Goal: Find specific page/section: Find specific page/section

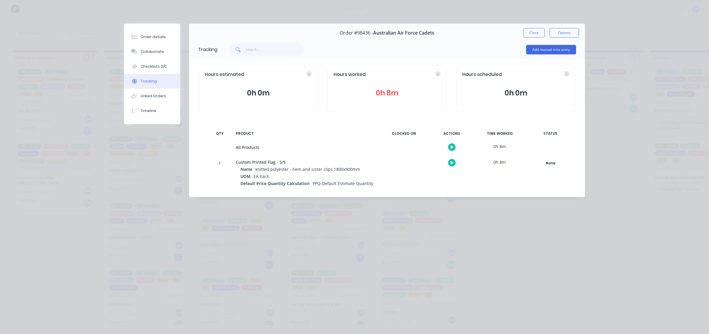
scroll to position [74, 0]
click at [531, 33] on button "Close" at bounding box center [534, 32] width 22 height 9
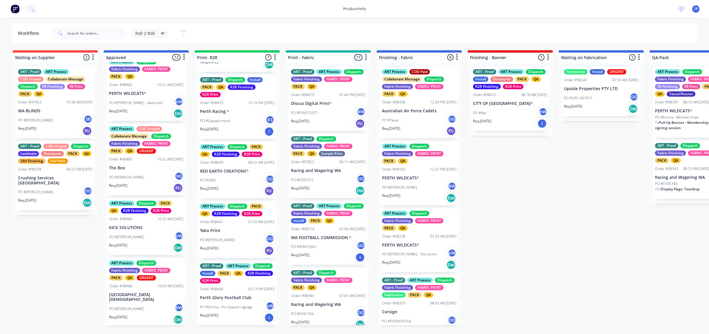
click at [239, 138] on div "ART - Proof ART Process COD Unpaid Dispatch Fabric Finishing FABRIC PRINT PACK …" at bounding box center [237, 193] width 85 height 263
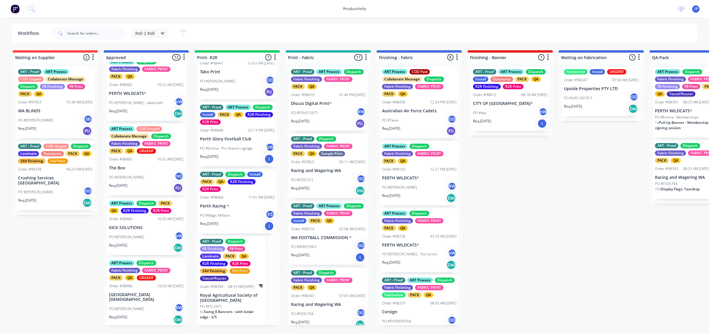
scroll to position [233, 0]
click at [234, 212] on div "PO #Magic Millions KS" at bounding box center [237, 214] width 74 height 11
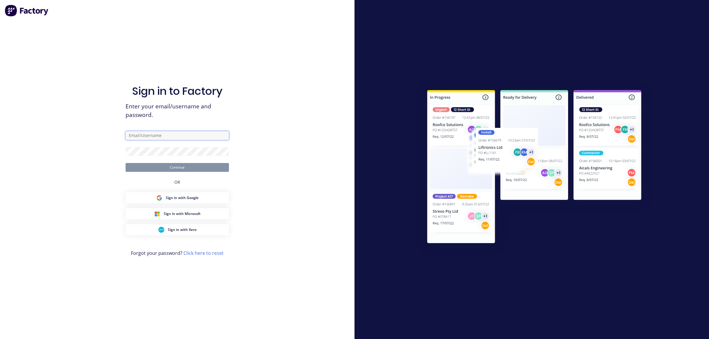
type input "[EMAIL_ADDRESS][DOMAIN_NAME]"
click at [183, 171] on button "Continue" at bounding box center [177, 167] width 103 height 9
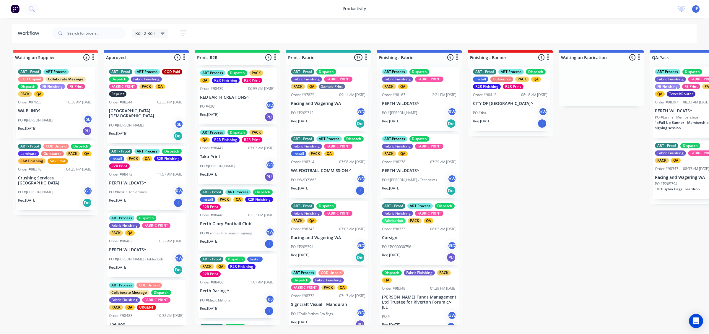
scroll to position [185, 0]
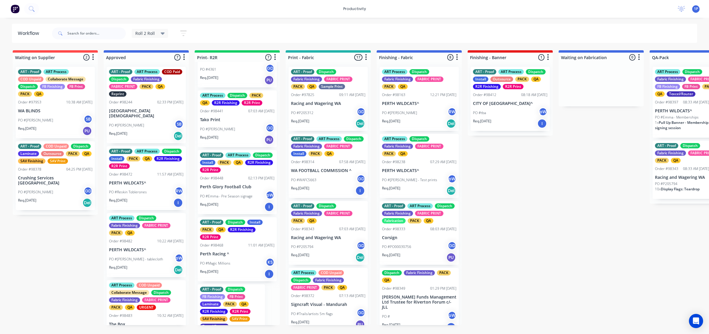
click at [243, 276] on div "Req. [DATE] I" at bounding box center [237, 274] width 74 height 10
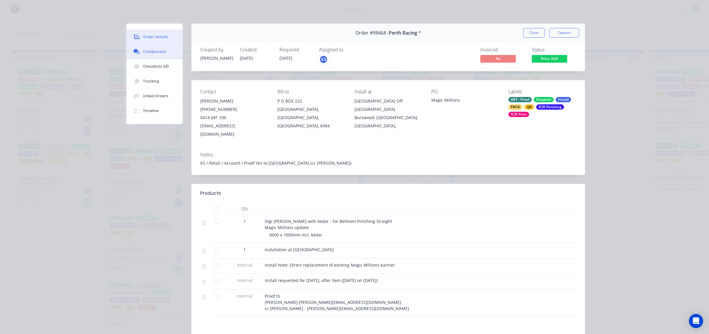
click at [151, 54] on div "Collaborate" at bounding box center [154, 51] width 23 height 5
